Goal: Answer question/provide support: Share knowledge or assist other users

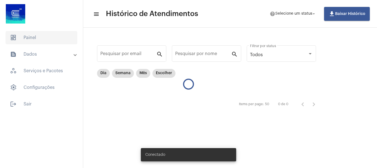
click at [44, 35] on span "dashboard Painel" at bounding box center [42, 37] width 72 height 13
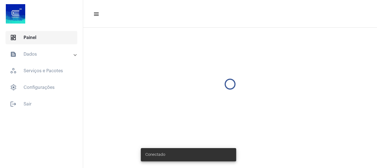
click at [21, 31] on span "dashboard Painel" at bounding box center [42, 37] width 72 height 13
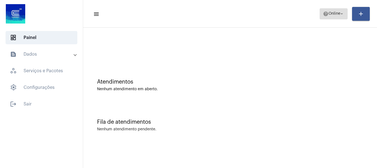
click at [320, 12] on button "help Online arrow_drop_down" at bounding box center [334, 13] width 28 height 11
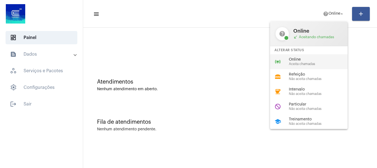
drag, startPoint x: 301, startPoint y: 59, endPoint x: 327, endPoint y: 22, distance: 45.3
click at [301, 58] on span "Online" at bounding box center [320, 60] width 63 height 4
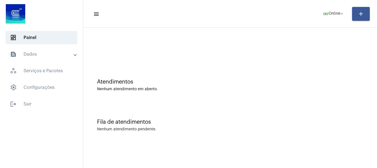
click at [41, 55] on mat-panel-title "text_snippet_outlined Dados" at bounding box center [42, 54] width 64 height 7
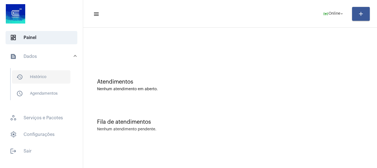
click at [41, 78] on span "history_outlined Histórico" at bounding box center [41, 76] width 59 height 13
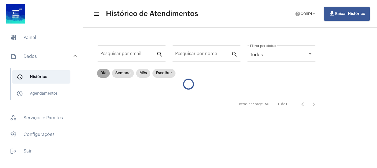
click at [105, 75] on mat-chip "Dia" at bounding box center [103, 73] width 13 height 9
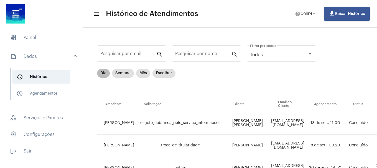
click at [105, 75] on mat-chip "Dia" at bounding box center [103, 73] width 13 height 9
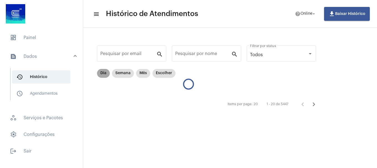
click at [105, 75] on mat-chip "Dia" at bounding box center [103, 73] width 13 height 9
click at [165, 72] on mat-chip "Escolher" at bounding box center [164, 73] width 23 height 9
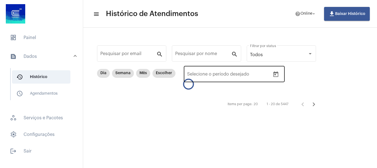
click at [276, 72] on icon "Open calendar" at bounding box center [276, 74] width 7 height 7
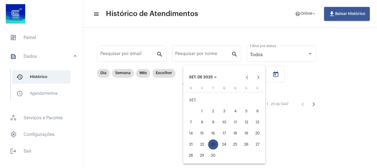
click at [204, 147] on div "22" at bounding box center [202, 145] width 10 height 10
type input "22/09/2025"
click at [204, 147] on div "22" at bounding box center [202, 145] width 10 height 10
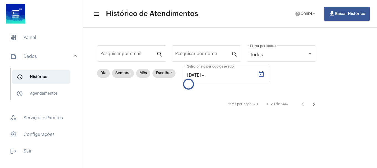
type input "22/09/2025"
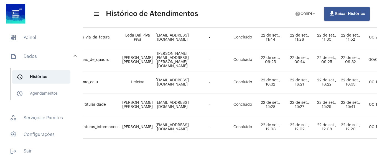
scroll to position [270, 0]
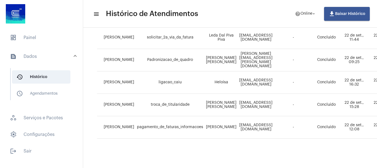
click at [34, 27] on div at bounding box center [41, 14] width 83 height 29
click at [32, 36] on span "dashboard Painel" at bounding box center [42, 37] width 72 height 13
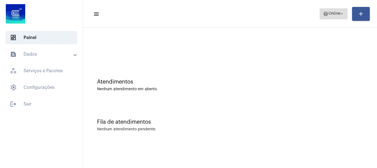
click at [339, 11] on span "help Online arrow_drop_down" at bounding box center [333, 14] width 21 height 10
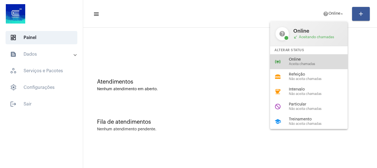
click at [320, 62] on span "Aceita chamadas" at bounding box center [320, 64] width 63 height 4
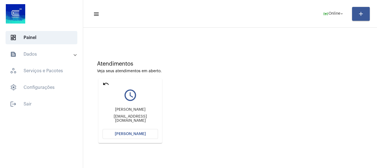
scroll to position [28, 0]
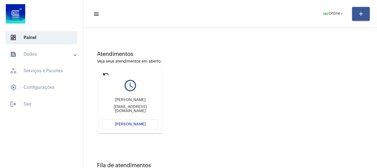
click at [142, 127] on button "[PERSON_NAME]" at bounding box center [130, 125] width 55 height 10
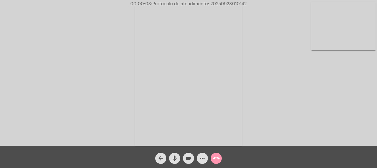
click at [176, 157] on mat-icon "mic" at bounding box center [174, 158] width 7 height 7
click at [176, 157] on mat-icon "mic_off" at bounding box center [174, 158] width 7 height 7
click at [175, 155] on span "mic" at bounding box center [174, 158] width 7 height 11
click at [326, 125] on div "Acessando Câmera e Microfone..." at bounding box center [189, 74] width 376 height 146
click at [347, 39] on video at bounding box center [344, 26] width 64 height 48
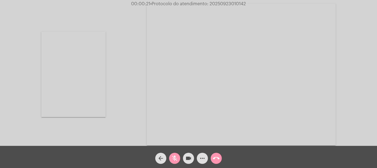
click at [120, 81] on div "Acessando Câmera e Microfone..." at bounding box center [189, 74] width 376 height 146
click at [175, 160] on mat-icon "mic_off" at bounding box center [174, 158] width 7 height 7
click at [175, 160] on mat-icon "mic" at bounding box center [174, 158] width 7 height 7
drag, startPoint x: 79, startPoint y: 91, endPoint x: 88, endPoint y: 98, distance: 11.9
click at [79, 90] on video at bounding box center [73, 75] width 64 height 86
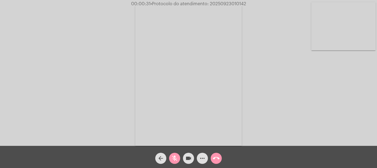
click at [179, 159] on button "mic_off" at bounding box center [174, 158] width 11 height 11
click at [179, 159] on button "mic" at bounding box center [174, 158] width 11 height 11
click at [179, 159] on button "mic_off" at bounding box center [174, 158] width 11 height 11
click at [370, 29] on video at bounding box center [344, 26] width 64 height 48
click at [76, 82] on video at bounding box center [73, 75] width 64 height 86
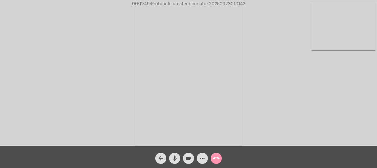
click at [350, 44] on video at bounding box center [344, 26] width 64 height 48
click at [191, 162] on mat-icon "videocam" at bounding box center [188, 158] width 7 height 7
click at [178, 161] on button "mic" at bounding box center [174, 158] width 11 height 11
click at [187, 159] on mat-icon "videocam_off" at bounding box center [188, 158] width 7 height 7
click at [174, 160] on mat-icon "mic_off" at bounding box center [174, 158] width 7 height 7
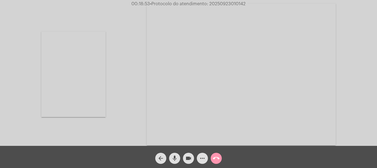
click at [85, 109] on video at bounding box center [73, 75] width 64 height 86
click at [351, 12] on video at bounding box center [344, 26] width 64 height 48
click at [204, 161] on mat-icon "more_horiz" at bounding box center [202, 158] width 7 height 7
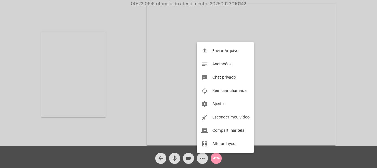
click at [204, 160] on div at bounding box center [188, 84] width 377 height 168
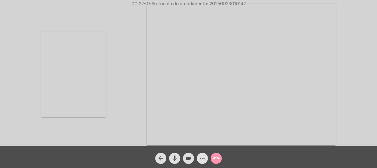
click at [204, 160] on mat-icon "more_horiz" at bounding box center [202, 158] width 7 height 7
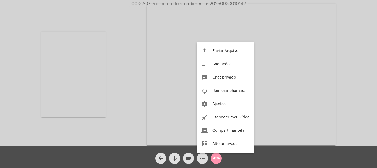
click at [204, 160] on div at bounding box center [188, 84] width 377 height 168
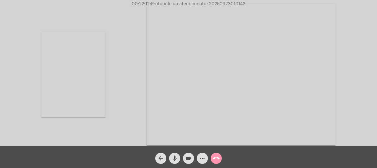
click at [176, 158] on mat-icon "mic" at bounding box center [174, 158] width 7 height 7
click at [176, 158] on mat-icon "mic_off" at bounding box center [174, 158] width 7 height 7
click at [176, 158] on mat-icon "mic" at bounding box center [174, 158] width 7 height 7
click at [173, 160] on mat-icon "mic_off" at bounding box center [174, 158] width 7 height 7
click at [173, 155] on mat-icon "mic" at bounding box center [174, 158] width 7 height 7
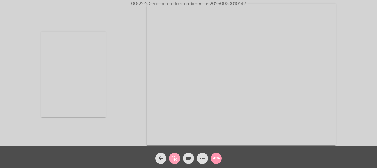
click at [173, 155] on mat-icon "mic_off" at bounding box center [174, 158] width 7 height 7
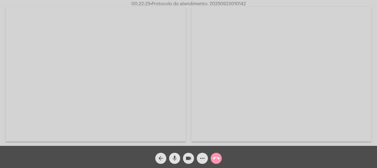
click at [173, 155] on mat-icon "mic" at bounding box center [174, 158] width 7 height 7
click at [184, 157] on button "videocam" at bounding box center [188, 158] width 11 height 11
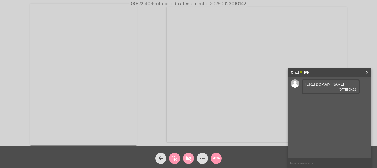
drag, startPoint x: 117, startPoint y: 145, endPoint x: 185, endPoint y: 162, distance: 69.7
click at [185, 162] on button "videocam_off" at bounding box center [188, 158] width 11 height 11
click at [176, 158] on mat-icon "mic_off" at bounding box center [174, 158] width 7 height 7
click at [340, 85] on div "https://neft-transfer-bucket.s3.amazonaws.com/temp-e9b45c07-c557-0adb-0662-389b…" at bounding box center [331, 87] width 58 height 14
click at [337, 87] on link "https://neft-transfer-bucket.s3.amazonaws.com/temp-e9b45c07-c557-0adb-0662-389b…" at bounding box center [325, 84] width 39 height 4
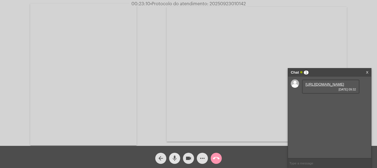
click at [173, 158] on mat-icon "mic" at bounding box center [174, 158] width 7 height 7
click at [184, 157] on button "videocam" at bounding box center [188, 158] width 11 height 11
click at [168, 155] on div "mic_off" at bounding box center [175, 157] width 14 height 14
click at [188, 155] on mat-icon "videocam_off" at bounding box center [188, 158] width 7 height 7
click at [168, 157] on div "arrow_back" at bounding box center [161, 157] width 14 height 14
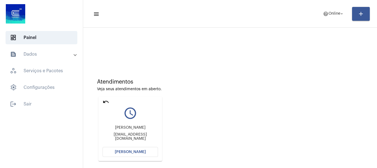
click at [137, 149] on button "[PERSON_NAME]" at bounding box center [130, 152] width 55 height 10
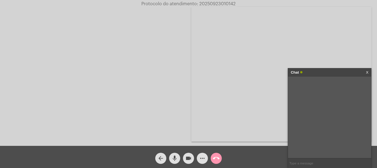
click at [178, 157] on button "mic" at bounding box center [174, 158] width 11 height 11
click at [175, 158] on mat-icon "mic_off" at bounding box center [174, 158] width 7 height 7
click at [184, 158] on button "videocam" at bounding box center [188, 158] width 11 height 11
click at [173, 158] on mat-icon "mic" at bounding box center [174, 158] width 7 height 7
click at [177, 159] on mat-icon "mic_off" at bounding box center [174, 158] width 7 height 7
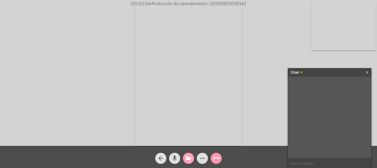
click at [190, 163] on span "videocam_off" at bounding box center [188, 158] width 7 height 11
click at [173, 162] on mat-icon "mic" at bounding box center [174, 158] width 7 height 7
click at [186, 160] on mat-icon "videocam" at bounding box center [188, 158] width 7 height 7
click at [175, 159] on mat-icon "mic_off" at bounding box center [174, 158] width 7 height 7
click at [190, 159] on mat-icon "videocam_off" at bounding box center [188, 158] width 7 height 7
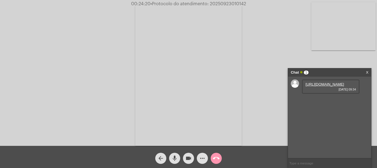
click at [328, 87] on link "https://neft-transfer-bucket.s3.amazonaws.com/temp-024b92a2-bb61-fdfc-fae9-b6dc…" at bounding box center [325, 84] width 39 height 4
click at [313, 159] on input "text" at bounding box center [329, 164] width 83 height 10
type input "oii"
click at [306, 164] on input "text" at bounding box center [329, 164] width 83 height 10
type input "oii"
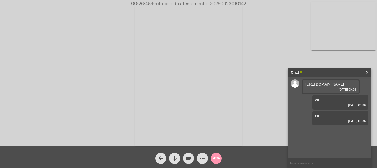
click at [178, 159] on button "mic" at bounding box center [174, 158] width 11 height 11
click at [173, 157] on mat-icon "mic_off" at bounding box center [174, 158] width 7 height 7
click at [189, 158] on mat-icon "videocam" at bounding box center [188, 158] width 7 height 7
drag, startPoint x: 189, startPoint y: 158, endPoint x: 190, endPoint y: 147, distance: 11.2
click at [190, 157] on mat-icon "videocam_off" at bounding box center [188, 158] width 7 height 7
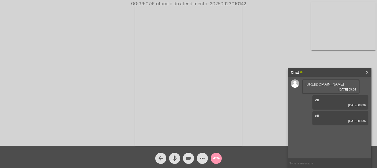
click at [187, 157] on mat-icon "videocam" at bounding box center [188, 158] width 7 height 7
click at [187, 157] on mat-icon "videocam_off" at bounding box center [188, 158] width 7 height 7
click at [192, 161] on mat-icon "videocam" at bounding box center [188, 158] width 7 height 7
click at [192, 161] on mat-icon "videocam_off" at bounding box center [188, 158] width 7 height 7
click at [171, 160] on button "mic" at bounding box center [174, 158] width 11 height 11
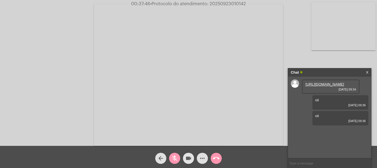
click at [187, 161] on mat-icon "videocam" at bounding box center [188, 158] width 7 height 7
click at [190, 159] on mat-icon "videocam_off" at bounding box center [188, 158] width 7 height 7
click at [176, 157] on mat-icon "mic_off" at bounding box center [174, 158] width 7 height 7
click at [327, 134] on link "https://neft-transfer-bucket.s3.amazonaws.com/temp-1a33c336-f4a3-1fdb-8436-6005…" at bounding box center [325, 132] width 39 height 4
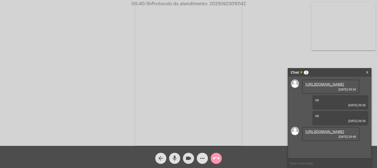
click at [319, 164] on input "text" at bounding box center [329, 164] width 83 height 10
paste input "daferraroteixeira@gmail.com"
type input "daferraroteixeira@gmail.com"
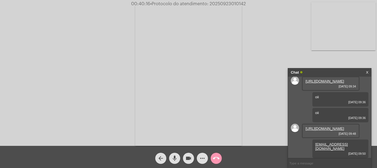
scroll to position [24, 0]
drag, startPoint x: 318, startPoint y: 158, endPoint x: 315, endPoint y: 154, distance: 4.6
click at [318, 157] on div "daferraroteixeira@gmail.com 23/09/2025 09:50" at bounding box center [341, 149] width 56 height 19
click at [313, 150] on div "daferraroteixeira@gmail.com 23/09/2025 09:50" at bounding box center [341, 149] width 56 height 19
click at [241, 3] on span "• Protocolo do atendimento: 20250923010142" at bounding box center [198, 4] width 96 height 4
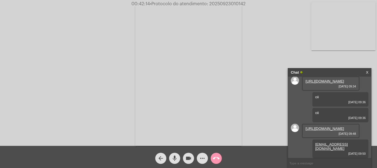
click at [241, 3] on span "• Protocolo do atendimento: 20250923010142" at bounding box center [198, 4] width 96 height 4
copy span "20250923010142"
click at [305, 163] on input "text" at bounding box center [329, 164] width 83 height 10
paste input "20250923010142"
type input "20250923010142"
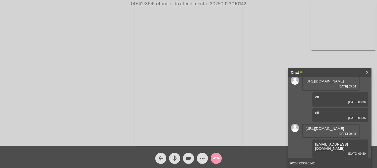
click at [370, 33] on video at bounding box center [344, 26] width 64 height 48
click at [361, 51] on div "Acessando Câmera e Microfone..." at bounding box center [189, 74] width 376 height 146
click at [334, 73] on div "Chat" at bounding box center [324, 73] width 66 height 8
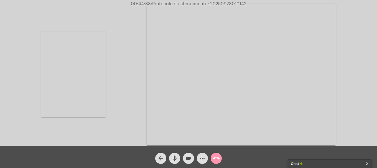
click at [305, 162] on div "Chat" at bounding box center [324, 164] width 66 height 8
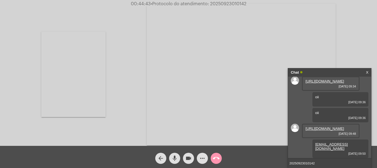
click at [321, 163] on input "20250923010142" at bounding box center [329, 164] width 83 height 10
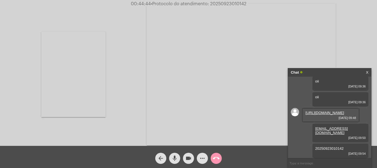
scroll to position [40, 0]
drag, startPoint x: 212, startPoint y: 4, endPoint x: 242, endPoint y: 4, distance: 30.0
click at [242, 4] on span "• Protocolo do atendimento: 20250923010142" at bounding box center [199, 4] width 96 height 4
drag, startPoint x: 131, startPoint y: 90, endPoint x: 70, endPoint y: 21, distance: 91.2
click at [131, 90] on div "Acessando Câmera e Microfone..." at bounding box center [189, 74] width 376 height 146
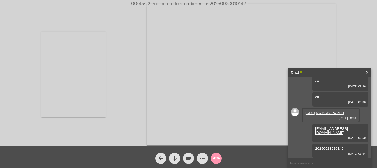
click at [217, 157] on mat-icon "call_end" at bounding box center [216, 158] width 7 height 7
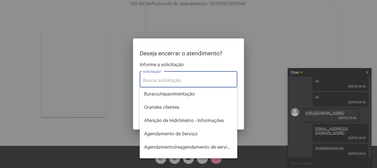
click at [178, 82] on input "Solicitação *" at bounding box center [188, 80] width 91 height 5
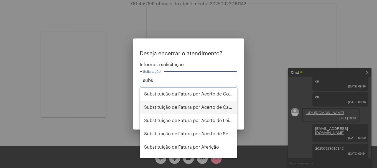
scroll to position [9, 0]
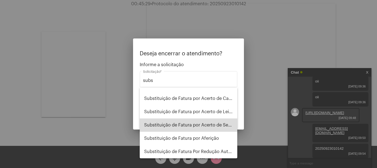
click at [194, 123] on span "Substituição de Fatura por Acerto de Serviço" at bounding box center [188, 125] width 89 height 13
type input "Substituição de Fatura por Acerto de Serviço"
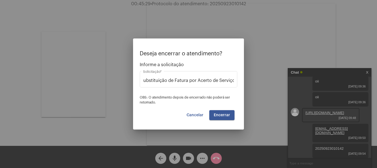
scroll to position [0, 0]
click at [227, 110] on div "Deseja encerrar o atendimento? Informe a solicitação Substituição de Fatura por…" at bounding box center [189, 86] width 98 height 70
drag, startPoint x: 227, startPoint y: 110, endPoint x: 227, endPoint y: 114, distance: 4.5
click at [227, 111] on div "Deseja encerrar o atendimento? Informe a solicitação Substituição de Fatura por…" at bounding box center [189, 86] width 98 height 70
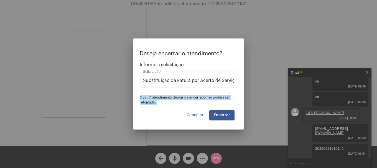
click at [227, 114] on span "Encerrar" at bounding box center [222, 115] width 16 height 4
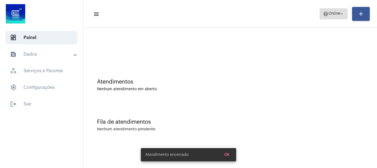
click at [329, 12] on span "Online" at bounding box center [335, 14] width 12 height 4
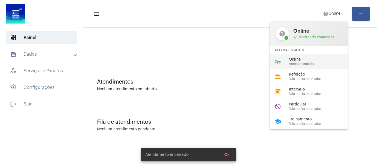
click at [319, 58] on span "Online" at bounding box center [320, 60] width 63 height 4
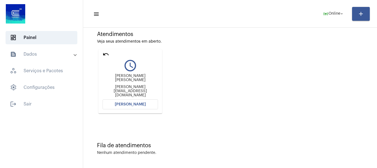
scroll to position [49, 0]
click at [145, 100] on button "[PERSON_NAME]" at bounding box center [130, 104] width 55 height 10
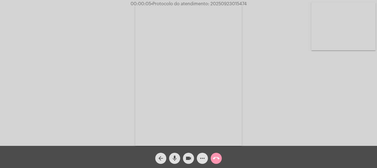
click at [175, 156] on mat-icon "mic" at bounding box center [174, 158] width 7 height 7
click at [175, 156] on mat-icon "mic_off" at bounding box center [174, 158] width 7 height 7
click at [176, 156] on mat-icon "mic" at bounding box center [174, 158] width 7 height 7
click at [191, 157] on mat-icon "videocam" at bounding box center [188, 158] width 7 height 7
click at [176, 160] on mat-icon "mic_off" at bounding box center [174, 158] width 7 height 7
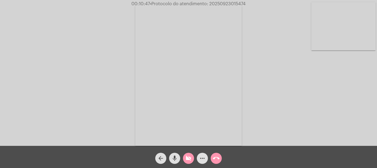
click at [187, 157] on mat-icon "videocam_off" at bounding box center [188, 158] width 7 height 7
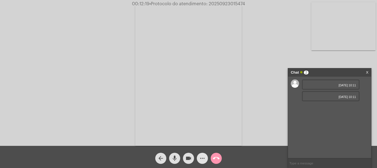
click at [199, 157] on mat-icon "more_horiz" at bounding box center [202, 158] width 7 height 7
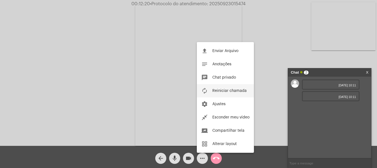
click at [213, 92] on span "Reiniciar chamada" at bounding box center [230, 91] width 34 height 4
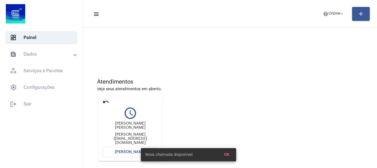
click at [120, 150] on button "[PERSON_NAME]" at bounding box center [130, 152] width 55 height 10
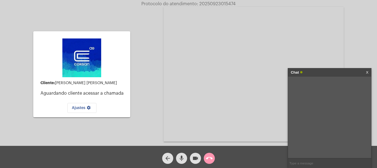
click at [188, 159] on div "mic" at bounding box center [182, 157] width 14 height 14
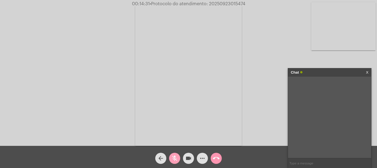
drag, startPoint x: 172, startPoint y: 160, endPoint x: 156, endPoint y: 134, distance: 30.4
click at [173, 160] on mat-icon "mic_off" at bounding box center [174, 158] width 7 height 7
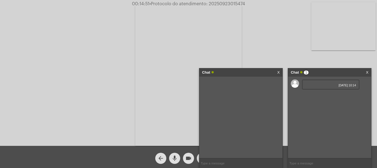
click at [279, 70] on link "X" at bounding box center [278, 73] width 2 height 8
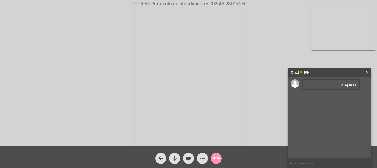
click at [328, 26] on video at bounding box center [344, 26] width 64 height 48
click at [217, 159] on mat-icon "call_end" at bounding box center [216, 158] width 7 height 7
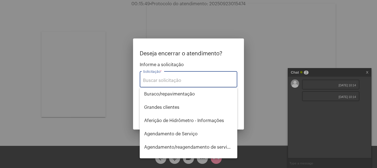
click at [56, 109] on div at bounding box center [188, 84] width 377 height 168
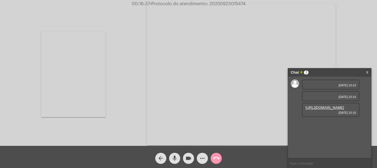
click at [329, 110] on link "[URL][DOMAIN_NAME]" at bounding box center [325, 108] width 39 height 4
click at [308, 126] on link "[URL][DOMAIN_NAME]" at bounding box center [325, 124] width 39 height 4
click at [326, 142] on link "[URL][DOMAIN_NAME]" at bounding box center [325, 139] width 39 height 4
click at [215, 3] on span "• Protocolo do atendimento: 20250923015474" at bounding box center [198, 4] width 96 height 4
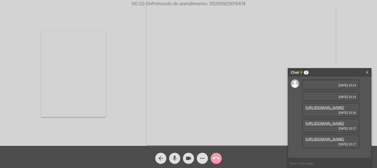
click at [215, 3] on span "• Protocolo do atendimento: 20250923015474" at bounding box center [198, 4] width 96 height 4
copy span "20250923015474"
click at [188, 163] on span "videocam" at bounding box center [188, 158] width 7 height 11
click at [191, 161] on mat-icon "videocam_off" at bounding box center [188, 158] width 7 height 7
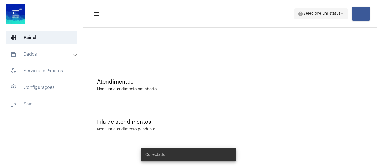
click at [310, 10] on span "help Selecione um status arrow_drop_down" at bounding box center [321, 14] width 47 height 10
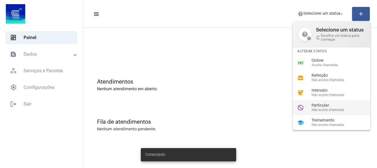
click at [312, 108] on div "Particular Não aceita chamadas" at bounding box center [343, 108] width 63 height 8
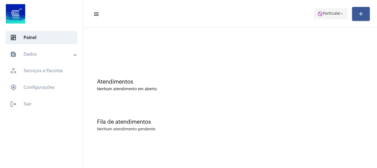
click at [319, 17] on span "do_not_disturb Particular arrow_drop_down" at bounding box center [331, 14] width 27 height 10
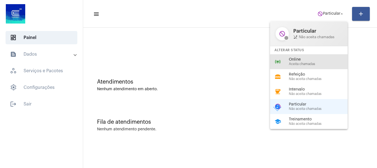
click at [317, 55] on div "online_prediction Online Aceita chamadas" at bounding box center [313, 61] width 87 height 15
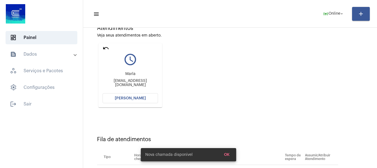
scroll to position [55, 0]
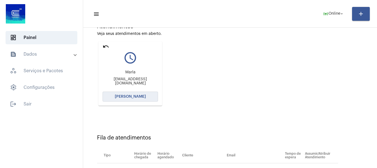
click at [152, 99] on button "[PERSON_NAME]" at bounding box center [130, 97] width 55 height 10
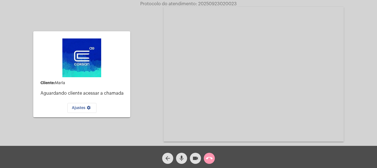
click at [184, 163] on span "mic" at bounding box center [181, 158] width 7 height 11
click at [183, 163] on span "mic_off" at bounding box center [181, 158] width 7 height 11
click at [181, 160] on mat-icon "mic" at bounding box center [181, 158] width 7 height 7
click at [184, 163] on span "mic_off" at bounding box center [181, 158] width 7 height 11
click at [212, 161] on mat-icon "call_end" at bounding box center [209, 158] width 7 height 7
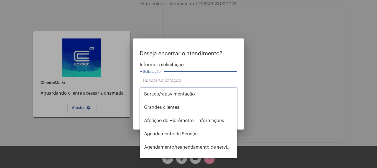
click at [185, 78] on input "Solicitação *" at bounding box center [188, 80] width 91 height 5
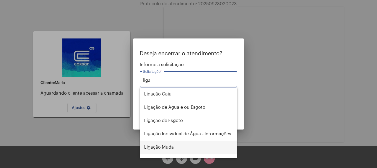
click at [184, 144] on span "Ligação Muda" at bounding box center [188, 147] width 89 height 13
type input "Ligação Muda"
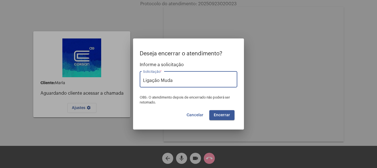
click at [221, 116] on span "Encerrar" at bounding box center [222, 115] width 16 height 4
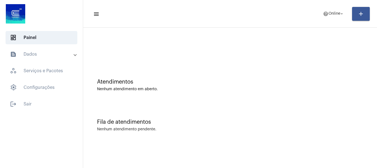
click at [333, 21] on mat-toolbar-row "menu help Online arrow_drop_down add" at bounding box center [230, 14] width 294 height 18
click at [333, 14] on span "Online" at bounding box center [335, 14] width 12 height 4
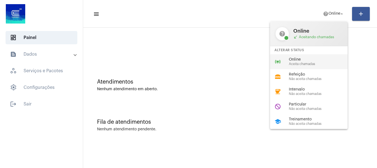
click at [319, 59] on span "Online" at bounding box center [320, 60] width 63 height 4
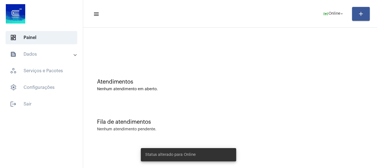
click at [34, 59] on mat-expansion-panel-header "text_snippet_outlined Dados" at bounding box center [43, 54] width 80 height 13
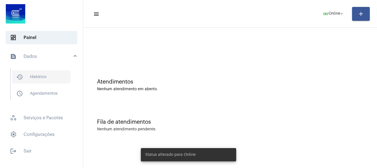
click at [33, 79] on span "history_outlined Histórico" at bounding box center [41, 76] width 59 height 13
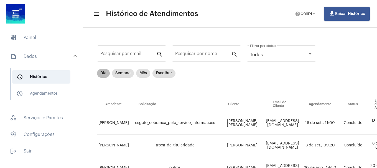
click at [106, 70] on mat-chip "Dia" at bounding box center [103, 73] width 13 height 9
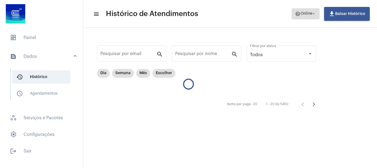
click at [315, 12] on mat-icon "arrow_drop_down" at bounding box center [314, 13] width 5 height 5
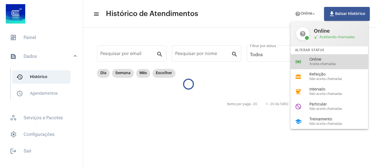
click at [312, 61] on span "Online" at bounding box center [341, 60] width 63 height 4
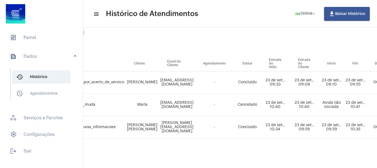
scroll to position [45, 0]
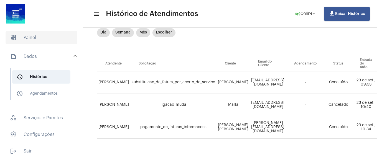
click at [37, 41] on span "dashboard Painel" at bounding box center [42, 37] width 72 height 13
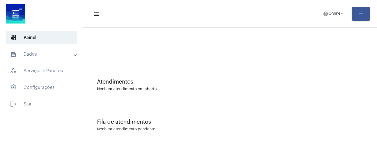
click at [47, 52] on mat-panel-title "text_snippet_outlined Dados" at bounding box center [42, 54] width 64 height 7
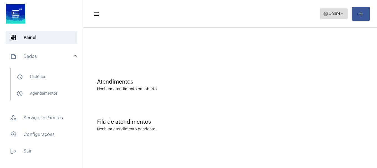
click at [333, 18] on span "help Online arrow_drop_down" at bounding box center [333, 14] width 21 height 10
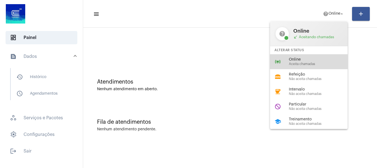
click at [329, 60] on span "Online" at bounding box center [320, 60] width 63 height 4
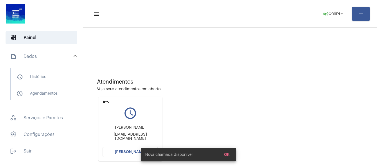
click at [124, 153] on span "[PERSON_NAME]" at bounding box center [130, 152] width 31 height 4
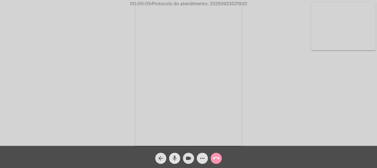
click at [175, 155] on mat-icon "mic" at bounding box center [174, 158] width 7 height 7
click at [173, 164] on span "mic_off" at bounding box center [174, 158] width 7 height 11
click at [170, 159] on button "mic" at bounding box center [174, 158] width 11 height 11
click at [170, 159] on button "mic_off" at bounding box center [174, 158] width 11 height 11
click at [344, 24] on video at bounding box center [344, 26] width 64 height 48
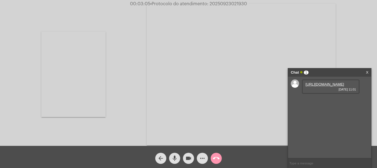
click at [336, 87] on link "https://neft-transfer-bucket.s3.amazonaws.com/temp-89d858e0-07f9-d3df-70b9-0a8e…" at bounding box center [325, 84] width 39 height 4
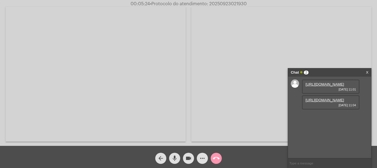
click at [334, 102] on link "https://neft-transfer-bucket.s3.amazonaws.com/temp-4b425cd8-ff97-f223-5aee-bd11…" at bounding box center [325, 100] width 39 height 4
click at [326, 118] on link "https://neft-transfer-bucket.s3.amazonaws.com/temp-30daba23-2f47-2576-aae2-f90d…" at bounding box center [325, 116] width 39 height 4
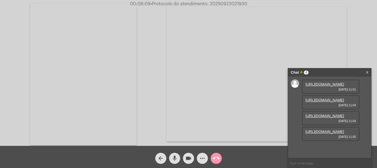
scroll to position [29, 0]
click at [323, 134] on link "https://neft-transfer-bucket.s3.amazonaws.com/temp-b32d10fd-38f3-3449-bb46-5e85…" at bounding box center [325, 132] width 39 height 4
click at [200, 158] on mat-icon "more_horiz" at bounding box center [202, 158] width 7 height 7
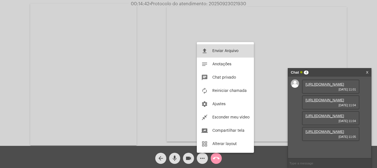
click at [214, 53] on button "file_upload Enviar Arquivo" at bounding box center [225, 50] width 57 height 13
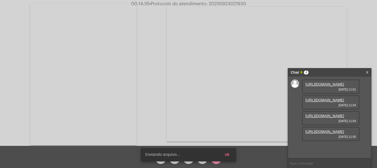
scroll to position [61, 0]
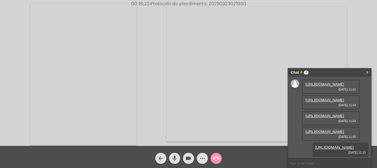
click at [236, 2] on span "• Protocolo do atendimento: 20250923021930" at bounding box center [198, 4] width 97 height 4
copy span "20250923021930"
click at [319, 162] on input "text" at bounding box center [329, 164] width 83 height 10
paste input "20250923021930"
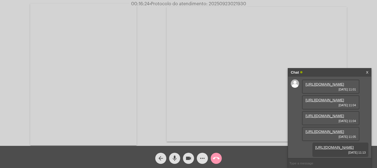
type input "20250923021930"
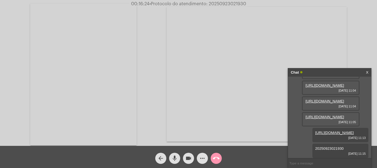
scroll to position [77, 0]
click at [217, 158] on mat-icon "call_end" at bounding box center [216, 158] width 7 height 7
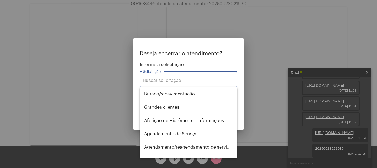
click at [186, 81] on input "Solicitação *" at bounding box center [188, 80] width 91 height 5
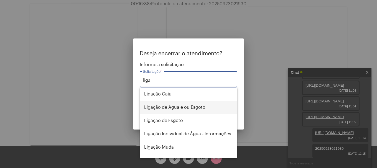
click at [183, 108] on span "Ligação de Água e ou Esgoto" at bounding box center [188, 107] width 89 height 13
type input "Ligação de Água e ou Esgoto"
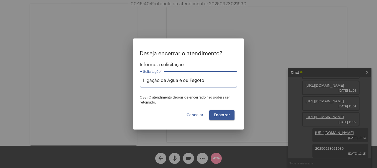
click at [220, 118] on button "Encerrar" at bounding box center [221, 115] width 25 height 10
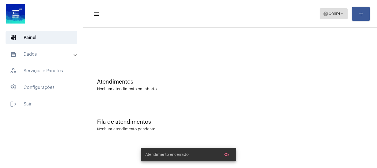
click at [338, 10] on span "help Online arrow_drop_down" at bounding box center [333, 14] width 21 height 10
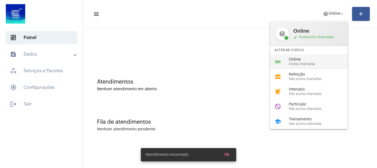
click at [317, 60] on span "Online" at bounding box center [320, 60] width 63 height 4
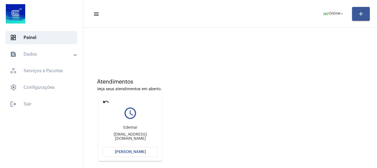
click at [138, 155] on button "[PERSON_NAME]" at bounding box center [130, 152] width 55 height 10
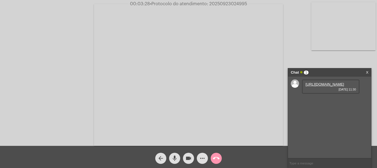
click at [323, 87] on link "https://neft-transfer-bucket.s3.amazonaws.com/temp-84cb831c-2632-1453-330d-0c89…" at bounding box center [325, 84] width 39 height 4
drag, startPoint x: 344, startPoint y: 112, endPoint x: 298, endPoint y: 113, distance: 45.8
click at [298, 113] on div "https://neft-transfer-bucket.s3.amazonaws.com/temp-84cb831c-2632-1453-330d-0c89…" at bounding box center [329, 118] width 83 height 82
click at [234, 3] on span "• Protocolo do atendimento: 20250923024995" at bounding box center [198, 4] width 97 height 4
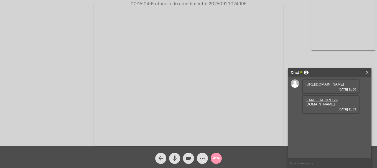
copy span "20250923024995"
click at [337, 162] on input "text" at bounding box center [329, 164] width 83 height 10
paste input "20250923024995"
type input "20250923024995"
click at [219, 158] on mat-icon "call_end" at bounding box center [216, 158] width 7 height 7
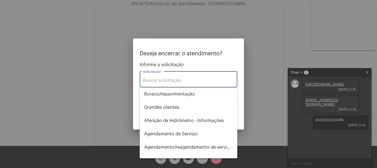
click at [211, 83] on input "Solicitação *" at bounding box center [188, 80] width 91 height 5
type input "i"
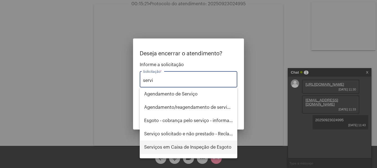
scroll to position [36, 0]
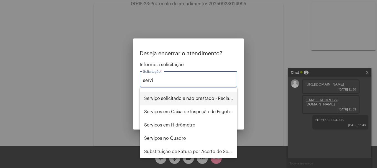
click at [213, 100] on span "Serviço solicitado e não prestado - Reclamação" at bounding box center [188, 98] width 89 height 13
type input "Serviço solicitado e não prestado - Reclamação"
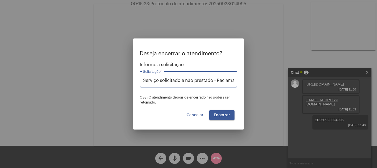
scroll to position [0, 7]
click at [228, 114] on span "Encerrar" at bounding box center [222, 115] width 16 height 4
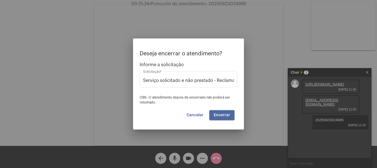
click at [228, 114] on span "Encerrar" at bounding box center [222, 115] width 16 height 4
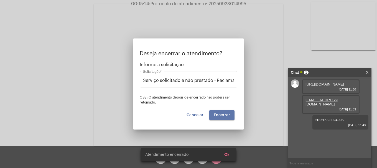
click at [228, 114] on span "Encerrar" at bounding box center [222, 115] width 16 height 4
click at [228, 114] on video at bounding box center [188, 75] width 189 height 142
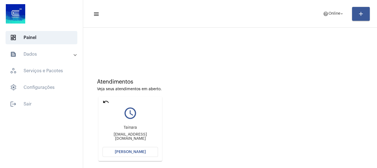
click at [146, 153] on button "[PERSON_NAME]" at bounding box center [130, 152] width 55 height 10
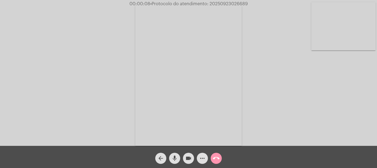
click at [177, 161] on mat-icon "mic" at bounding box center [174, 158] width 7 height 7
click at [177, 161] on mat-icon "mic_off" at bounding box center [174, 158] width 7 height 7
click at [177, 161] on mat-icon "mic" at bounding box center [174, 158] width 7 height 7
click at [177, 161] on mat-icon "mic_off" at bounding box center [174, 158] width 7 height 7
click at [214, 155] on span "call_end" at bounding box center [216, 158] width 7 height 11
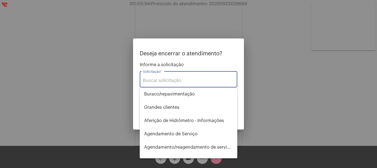
click at [195, 82] on input "Solicitação *" at bounding box center [188, 80] width 91 height 5
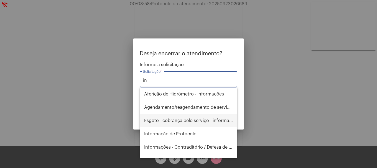
type input "i"
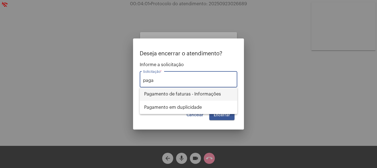
click at [210, 95] on span "Pagamento de faturas - Informações" at bounding box center [188, 94] width 89 height 13
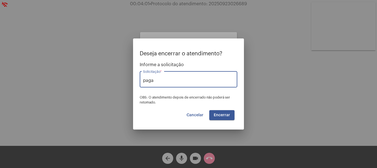
type input "Pagamento de faturas - Informações"
click at [219, 115] on span "Encerrar" at bounding box center [222, 115] width 16 height 4
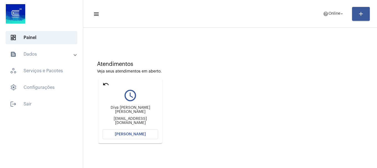
scroll to position [49, 0]
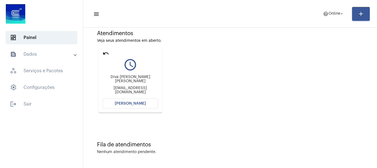
click at [110, 107] on button "[PERSON_NAME]" at bounding box center [130, 104] width 55 height 10
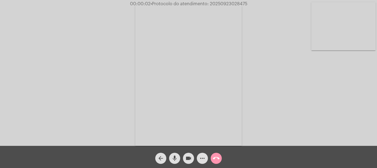
click at [179, 161] on button "mic" at bounding box center [174, 158] width 11 height 11
click at [179, 161] on button "mic_off" at bounding box center [174, 158] width 11 height 11
click at [178, 161] on mat-icon "mic" at bounding box center [174, 158] width 7 height 7
click at [176, 160] on mat-icon "mic_off" at bounding box center [174, 158] width 7 height 7
click at [176, 160] on mat-icon "mic" at bounding box center [174, 158] width 7 height 7
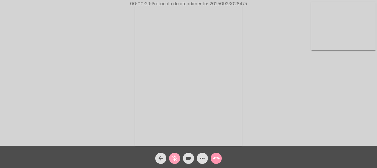
click at [177, 157] on mat-icon "mic_off" at bounding box center [174, 158] width 7 height 7
click at [215, 4] on span "• Protocolo do atendimento: 20250923028475" at bounding box center [197, 4] width 97 height 4
copy span "20250923028475"
click at [204, 162] on span "more_horiz" at bounding box center [202, 158] width 7 height 11
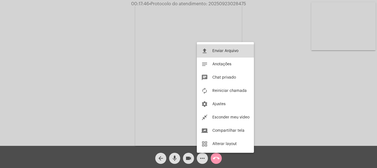
click at [212, 56] on button "file_upload Enviar Arquivo" at bounding box center [225, 50] width 57 height 13
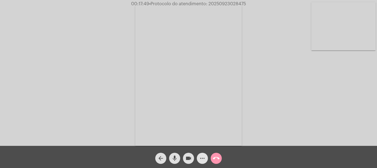
click at [200, 153] on span "more_horiz" at bounding box center [202, 158] width 7 height 11
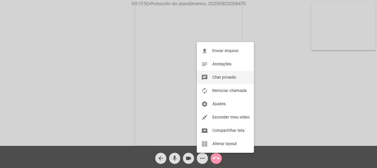
click at [219, 79] on span "Chat privado" at bounding box center [225, 78] width 24 height 4
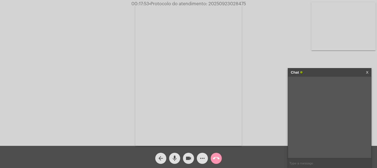
click at [312, 163] on input "text" at bounding box center [329, 164] width 83 height 10
paste input "20250923028475"
type input "20250923028475"
click at [227, 4] on span "• Protocolo do atendimento: 20250923028475" at bounding box center [198, 4] width 97 height 4
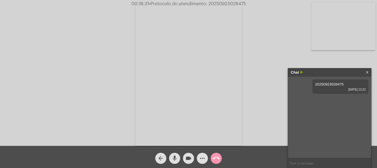
copy span "20250923028475"
click at [203, 157] on mat-icon "more_horiz" at bounding box center [202, 158] width 7 height 7
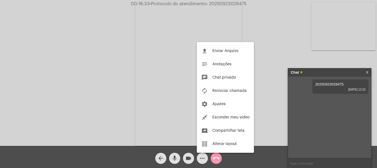
click at [101, 49] on div at bounding box center [188, 84] width 377 height 168
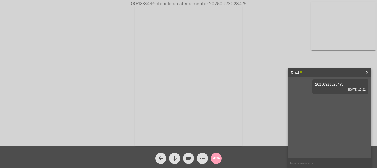
click at [218, 157] on mat-icon "call_end" at bounding box center [216, 158] width 7 height 7
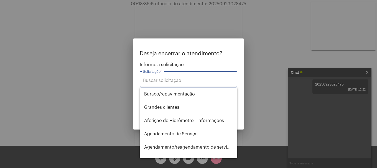
click at [187, 85] on div "Solicitação *" at bounding box center [188, 78] width 91 height 17
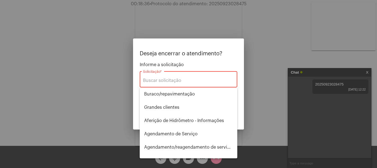
click at [190, 82] on input "Solicitação *" at bounding box center [188, 80] width 91 height 5
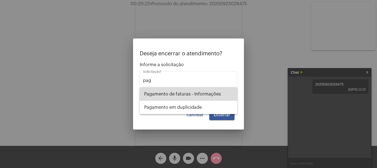
click at [229, 96] on span "Pagamento de faturas - Informações" at bounding box center [188, 94] width 89 height 13
type input "Pagamento de faturas - Informações"
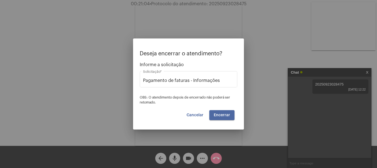
click at [221, 114] on span "Encerrar" at bounding box center [222, 115] width 16 height 4
click at [221, 114] on video at bounding box center [188, 75] width 107 height 142
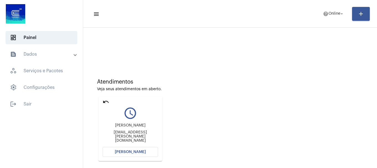
click at [104, 99] on mat-icon "undo" at bounding box center [106, 102] width 7 height 7
click at [123, 153] on span "[PERSON_NAME]" at bounding box center [130, 152] width 31 height 4
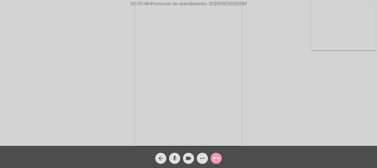
click at [343, 28] on video at bounding box center [344, 26] width 64 height 48
click at [86, 66] on video at bounding box center [73, 75] width 64 height 86
click at [352, 47] on video at bounding box center [344, 26] width 64 height 48
click at [231, 1] on span "00:08:47 • Protocolo do atendimento: 20250923030295" at bounding box center [189, 4] width 122 height 6
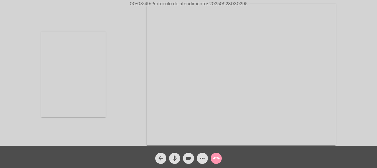
copy span "20250923030295"
click at [202, 157] on mat-icon "more_horiz" at bounding box center [202, 158] width 7 height 7
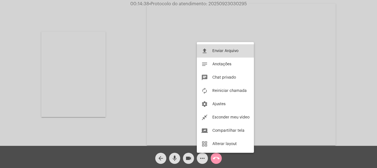
click at [218, 48] on button "file_upload Enviar Arquivo" at bounding box center [225, 50] width 57 height 13
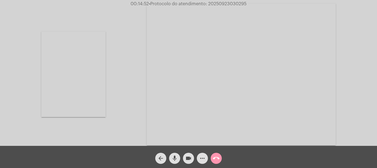
click at [197, 161] on div "more_horiz" at bounding box center [203, 157] width 14 height 14
click at [198, 161] on button "more_horiz" at bounding box center [202, 158] width 11 height 11
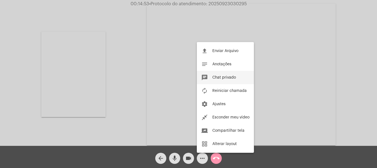
click at [231, 75] on button "chat Chat privado" at bounding box center [225, 77] width 57 height 13
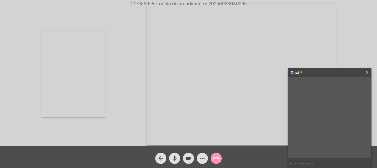
click at [305, 167] on input "text" at bounding box center [329, 164] width 83 height 10
paste input "20250923030295"
type input "20250923030295"
click at [217, 158] on mat-icon "call_end" at bounding box center [216, 158] width 7 height 7
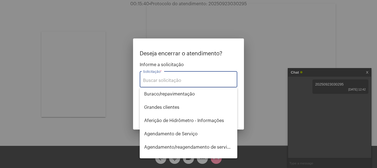
click at [198, 77] on div "Solicitação *" at bounding box center [188, 78] width 91 height 17
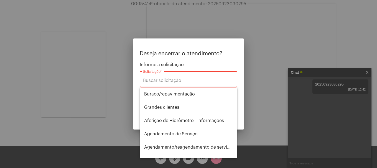
click at [198, 79] on input "Solicitação *" at bounding box center [188, 80] width 91 height 5
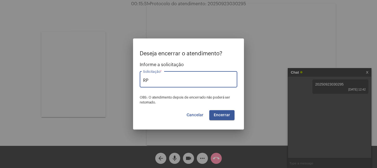
type input "R"
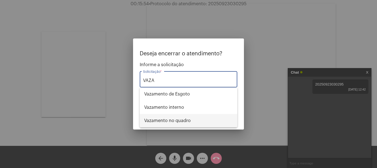
click at [185, 122] on span "Vazamento no quadro" at bounding box center [188, 120] width 89 height 13
type input "Vazamento no quadro"
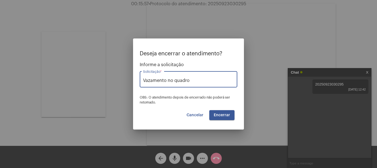
click at [225, 116] on span "Encerrar" at bounding box center [222, 115] width 16 height 4
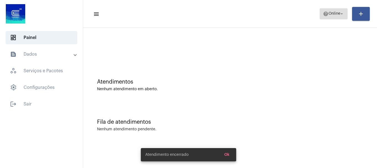
click at [329, 13] on span "Online" at bounding box center [335, 14] width 12 height 4
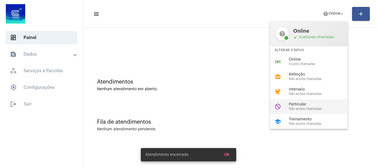
click at [325, 105] on span "Particular" at bounding box center [320, 105] width 63 height 4
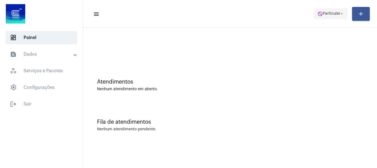
click at [331, 14] on span "Particular" at bounding box center [331, 14] width 17 height 4
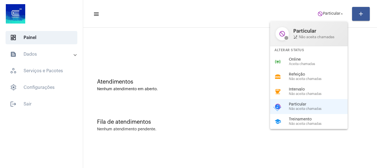
click at [244, 26] on div at bounding box center [188, 84] width 377 height 168
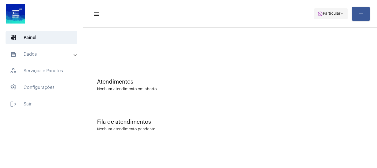
click at [321, 17] on span "do_not_disturb Particular arrow_drop_down" at bounding box center [331, 14] width 27 height 10
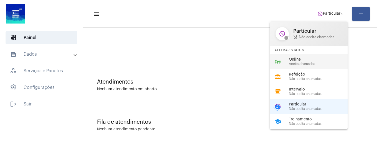
click at [327, 65] on span "Aceita chamadas" at bounding box center [320, 64] width 63 height 4
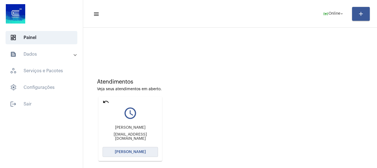
click at [141, 150] on button "[PERSON_NAME]" at bounding box center [130, 152] width 55 height 10
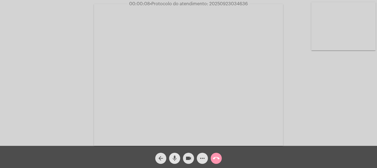
click at [174, 155] on span "mic" at bounding box center [174, 158] width 7 height 11
click at [345, 32] on video at bounding box center [344, 26] width 64 height 48
click at [176, 163] on span "mic_off" at bounding box center [174, 158] width 7 height 11
click at [176, 163] on span "mic" at bounding box center [174, 158] width 7 height 11
click at [175, 160] on mat-icon "mic_off" at bounding box center [174, 158] width 7 height 7
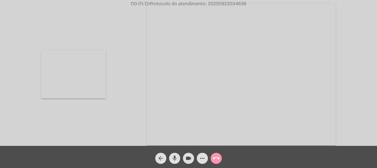
click at [85, 76] on video at bounding box center [73, 75] width 64 height 48
click at [175, 159] on mat-icon "mic" at bounding box center [174, 158] width 7 height 7
click at [313, 23] on video at bounding box center [344, 26] width 64 height 48
click at [177, 156] on mat-icon "mic_off" at bounding box center [174, 158] width 7 height 7
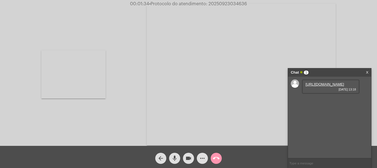
click at [327, 85] on link "https://neft-transfer-bucket.s3.amazonaws.com/temp-9beb22b6-a87a-6d33-e14d-9f86…" at bounding box center [325, 84] width 39 height 4
drag, startPoint x: 336, startPoint y: 115, endPoint x: 341, endPoint y: 79, distance: 36.3
click at [336, 102] on link "https://neft-transfer-bucket.s3.amazonaws.com/temp-752adc0f-e675-efed-b06f-28bc…" at bounding box center [325, 100] width 39 height 4
click at [175, 162] on mat-icon "mic" at bounding box center [174, 158] width 7 height 7
click at [179, 157] on button "mic_off" at bounding box center [174, 158] width 11 height 11
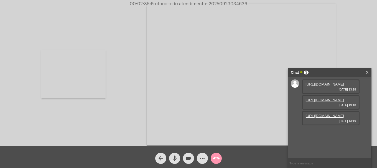
scroll to position [5, 0]
click at [339, 118] on link "https://neft-transfer-bucket.s3.amazonaws.com/temp-d8da1eb0-a3f9-2a23-9a58-68e9…" at bounding box center [325, 116] width 39 height 4
click at [323, 134] on link "https://neft-transfer-bucket.s3.amazonaws.com/temp-b3ba0923-a885-f7b6-e3b5-6322…" at bounding box center [325, 132] width 39 height 4
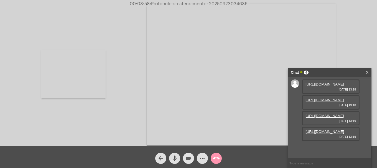
click at [188, 162] on mat-icon "videocam" at bounding box center [188, 158] width 7 height 7
click at [188, 157] on mat-icon "videocam_off" at bounding box center [188, 158] width 7 height 7
click at [365, 41] on div "Acessando Câmera e Microfone..." at bounding box center [189, 74] width 376 height 146
click at [352, 51] on div "Acessando Câmera e Microfone..." at bounding box center [189, 74] width 376 height 146
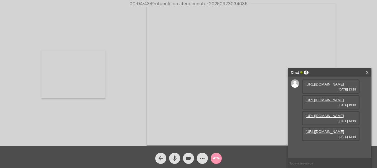
click at [352, 50] on div "Acessando Câmera e Microfone..." at bounding box center [189, 74] width 376 height 146
click at [347, 70] on div "Chat 4" at bounding box center [324, 73] width 66 height 8
click at [355, 61] on div "Acessando Câmera e Microfone..." at bounding box center [189, 74] width 376 height 146
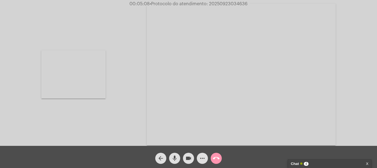
click at [318, 163] on div "Chat 4" at bounding box center [324, 164] width 66 height 8
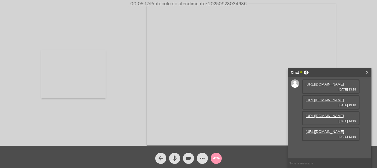
scroll to position [33, 0]
click at [178, 163] on span "mic" at bounding box center [174, 158] width 7 height 11
click at [177, 161] on mat-icon "mic_off" at bounding box center [174, 158] width 7 height 7
click at [322, 146] on link "https://neft-transfer-bucket.s3.amazonaws.com/temp-71199a0b-d5e2-e144-8997-5395…" at bounding box center [325, 148] width 39 height 4
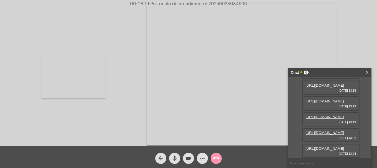
scroll to position [90, 0]
click at [313, 147] on link "https://neft-transfer-bucket.s3.amazonaws.com/temp-fc391f4c-1394-5f23-7142-cb9c…" at bounding box center [325, 149] width 39 height 4
click at [193, 159] on button "videocam" at bounding box center [188, 158] width 11 height 11
click at [190, 158] on mat-icon "videocam_off" at bounding box center [188, 158] width 7 height 7
click at [200, 155] on span "more_horiz" at bounding box center [202, 158] width 7 height 11
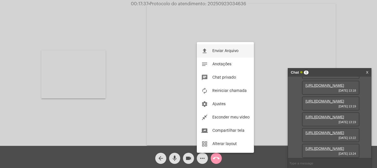
click at [233, 54] on button "file_upload Enviar Arquivo" at bounding box center [225, 50] width 57 height 13
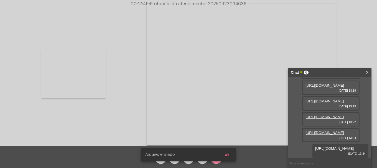
scroll to position [118, 0]
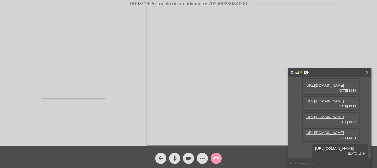
click at [237, 3] on span "• Protocolo do atendimento: 20250923034636" at bounding box center [198, 4] width 98 height 4
drag, startPoint x: 322, startPoint y: 167, endPoint x: 322, endPoint y: 163, distance: 4.4
click at [322, 164] on input "text" at bounding box center [329, 164] width 83 height 10
paste input "20250923034636"
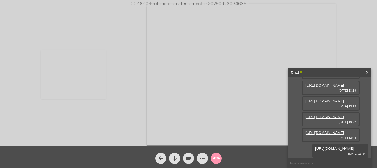
type input "20250923034636"
click at [215, 158] on mat-icon "call_end" at bounding box center [216, 158] width 7 height 7
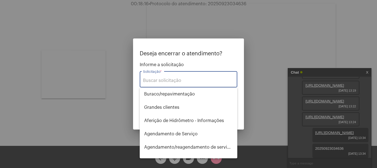
click at [198, 81] on input "Solicitação *" at bounding box center [188, 80] width 91 height 5
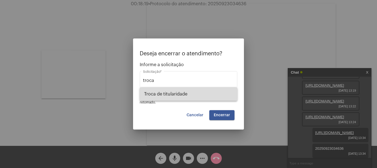
click at [208, 92] on span "Troca de titularidade" at bounding box center [188, 94] width 89 height 13
type input "Troca de titularidade"
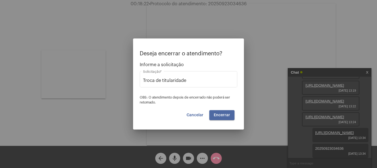
click at [221, 118] on button "Encerrar" at bounding box center [221, 115] width 25 height 10
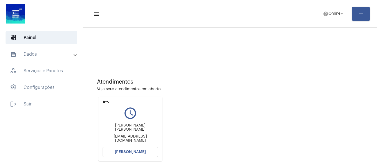
scroll to position [28, 0]
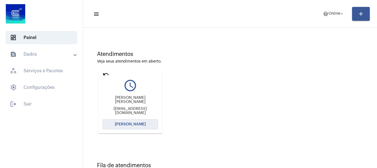
click at [149, 127] on button "[PERSON_NAME]" at bounding box center [130, 125] width 55 height 10
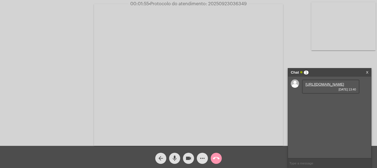
click at [325, 87] on link "https://neft-transfer-bucket.s3.amazonaws.com/temp-885783ee-8436-8219-b6c7-ff1c…" at bounding box center [325, 84] width 39 height 4
click at [185, 158] on button "videocam" at bounding box center [188, 158] width 11 height 11
click at [180, 157] on button "mic" at bounding box center [174, 158] width 11 height 11
click at [188, 161] on mat-icon "videocam_off" at bounding box center [188, 158] width 7 height 7
click at [177, 160] on mat-icon "mic_off" at bounding box center [174, 158] width 7 height 7
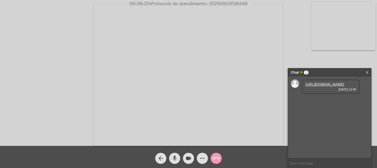
click at [224, 5] on span "• Protocolo do atendimento: 20250923036349" at bounding box center [199, 4] width 98 height 4
copy span "20250923036349"
click at [315, 160] on input "text" at bounding box center [329, 164] width 83 height 10
paste input "20250923036349"
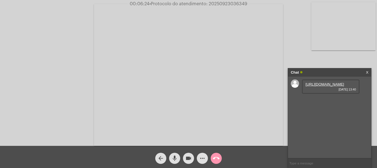
type input "20250923036349"
click at [339, 47] on video at bounding box center [344, 26] width 64 height 48
click at [220, 161] on button "call_end" at bounding box center [216, 158] width 11 height 11
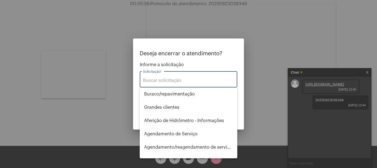
click at [194, 82] on input "Solicitação *" at bounding box center [188, 80] width 91 height 5
type input "i"
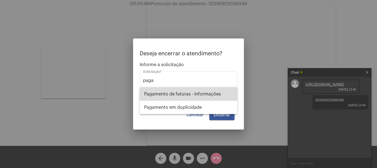
click at [195, 93] on span "Pagamento de faturas - Informações" at bounding box center [188, 94] width 89 height 13
type input "Pagamento de faturas - Informações"
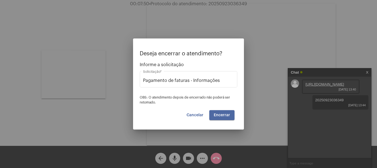
click at [228, 116] on span "Encerrar" at bounding box center [222, 115] width 16 height 4
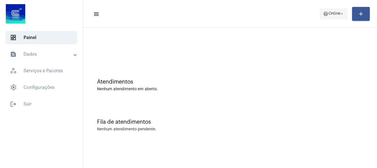
click at [329, 12] on span "Online" at bounding box center [335, 14] width 12 height 4
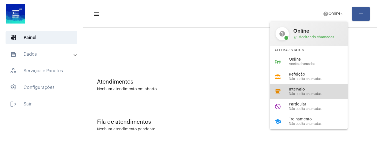
click at [311, 92] on div "Intervalo Não aceita chamadas" at bounding box center [320, 92] width 63 height 8
